Goal: Information Seeking & Learning: Learn about a topic

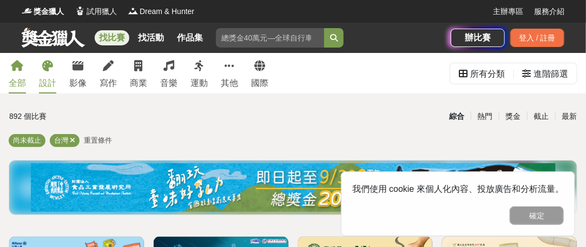
click at [51, 90] on div "設計" at bounding box center [47, 83] width 17 height 13
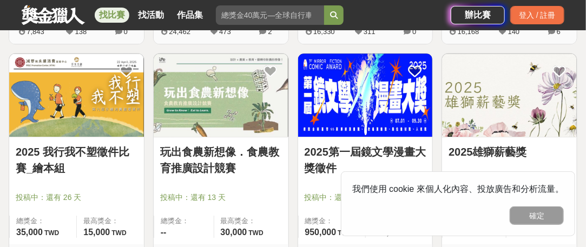
scroll to position [1135, 0]
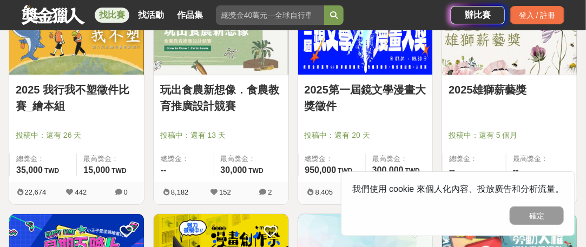
click at [365, 49] on img at bounding box center [365, 32] width 135 height 83
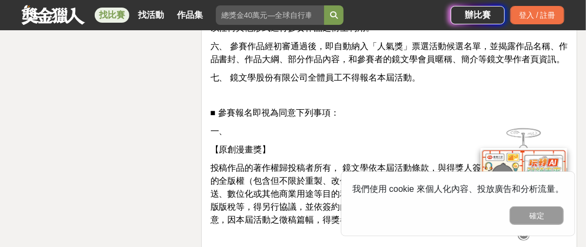
scroll to position [2109, 0]
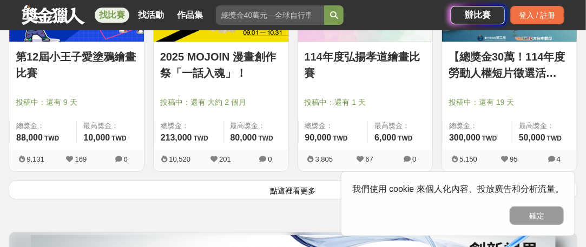
scroll to position [1406, 0]
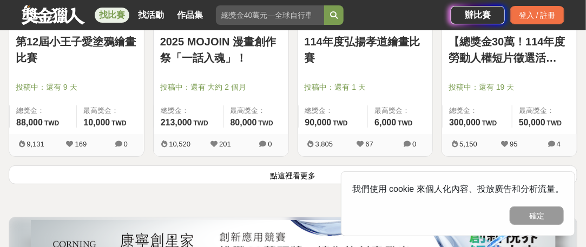
click at [221, 66] on link "2025 MOJOIN 漫畫創作祭「一話入魂」！" at bounding box center [221, 50] width 122 height 32
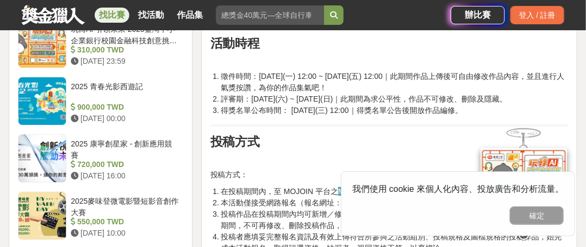
scroll to position [1352, 0]
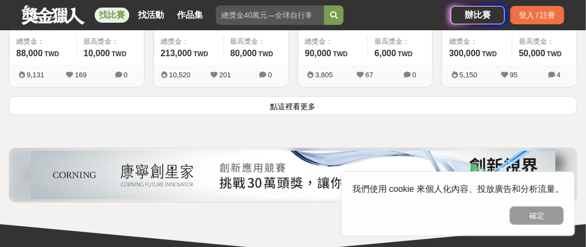
scroll to position [1568, 0]
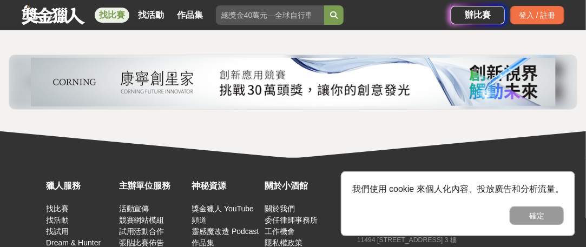
click at [298, 22] on button "點這裡看更多" at bounding box center [293, 12] width 568 height 19
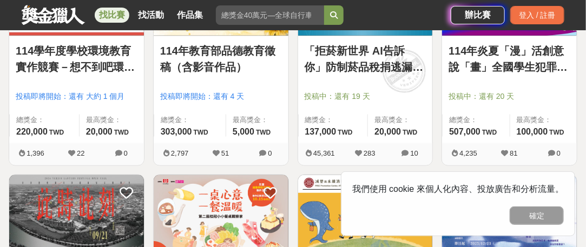
scroll to position [1892, 0]
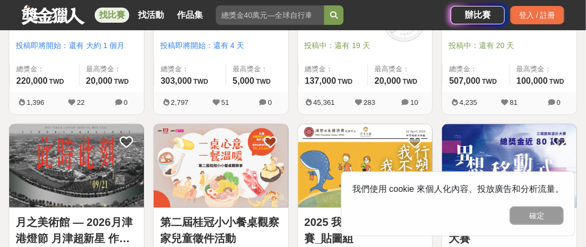
click at [528, 24] on link "114年炎夏「漫」活創意說「畫」全國學生犯罪預防漫畫與創意短片徵件" at bounding box center [509, 8] width 122 height 32
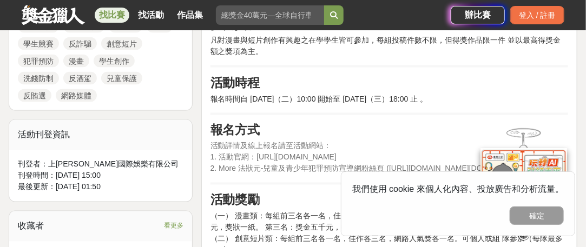
scroll to position [595, 0]
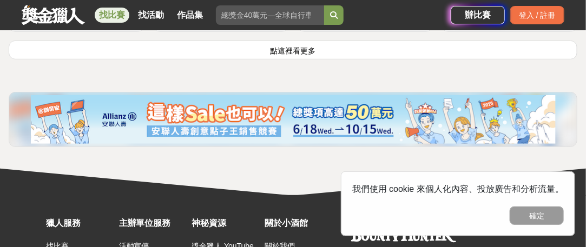
scroll to position [2919, 0]
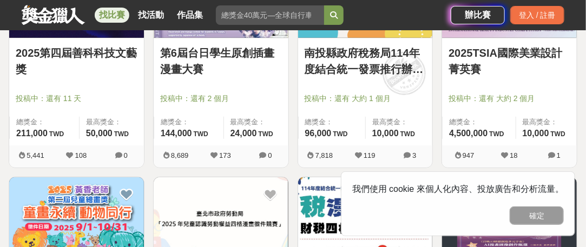
scroll to position [3028, 0]
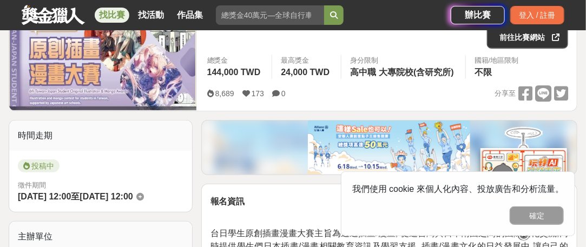
scroll to position [162, 0]
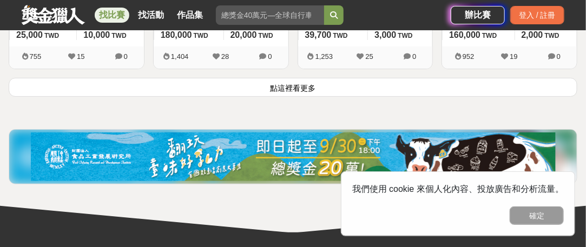
scroll to position [4271, 0]
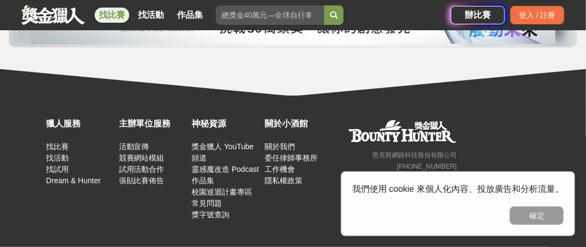
scroll to position [5623, 0]
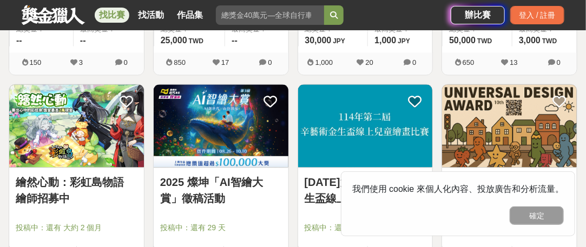
scroll to position [6163, 0]
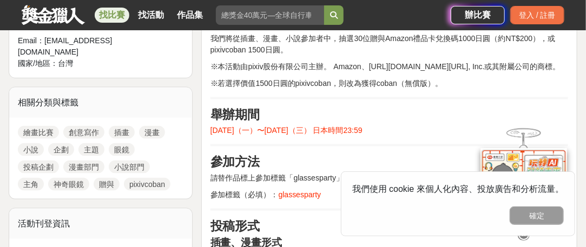
scroll to position [378, 0]
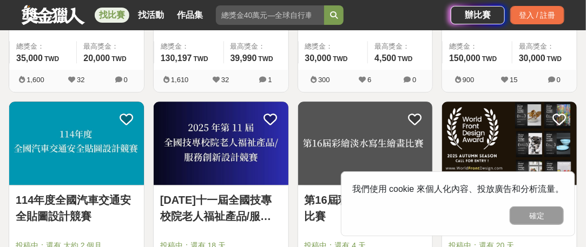
scroll to position [6380, 0]
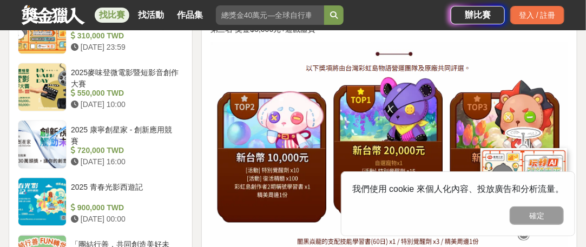
scroll to position [1081, 0]
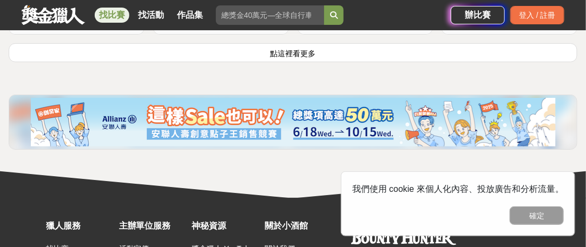
scroll to position [6866, 0]
